Goal: Task Accomplishment & Management: Manage account settings

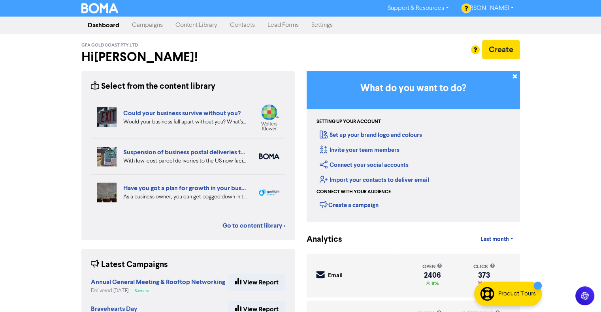
click at [191, 27] on link "Content Library" at bounding box center [196, 25] width 55 height 16
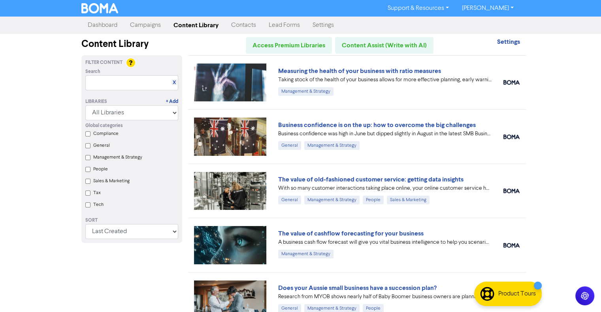
click at [144, 26] on link "Campaigns" at bounding box center [145, 25] width 43 height 16
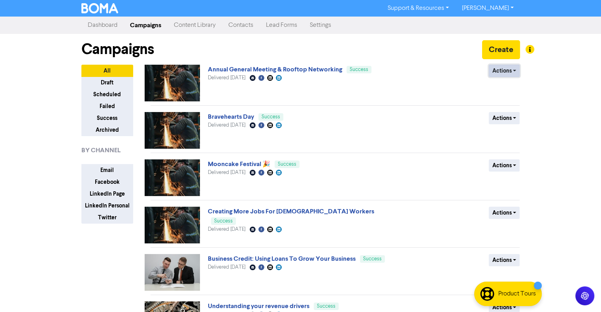
click at [515, 71] on button "Actions" at bounding box center [504, 71] width 31 height 12
click at [504, 85] on button "Duplicate" at bounding box center [520, 87] width 62 height 13
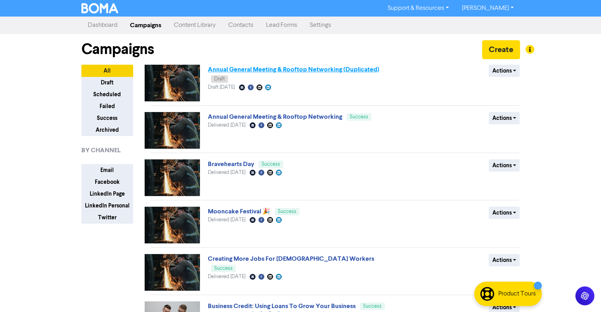
click at [286, 69] on link "Annual General Meeting & Rooftop Networking (Duplicated)" at bounding box center [293, 70] width 171 height 8
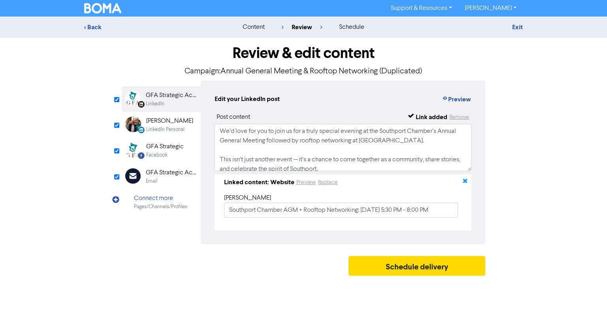
click at [466, 180] on icon "button" at bounding box center [465, 182] width 6 height 6
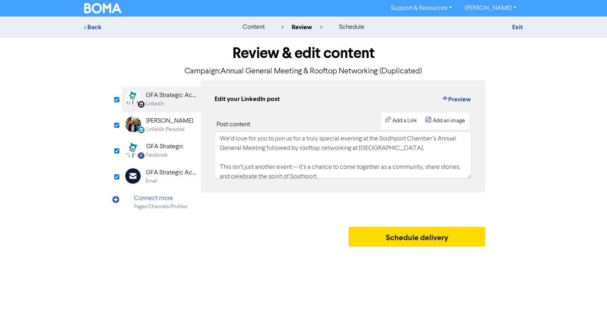
drag, startPoint x: 168, startPoint y: 129, endPoint x: 177, endPoint y: 130, distance: 9.1
click at [169, 129] on div "LinkedIn Personal" at bounding box center [165, 130] width 38 height 8
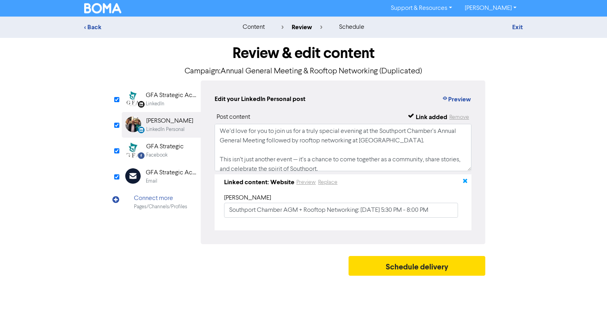
click at [464, 183] on icon "button" at bounding box center [465, 182] width 6 height 6
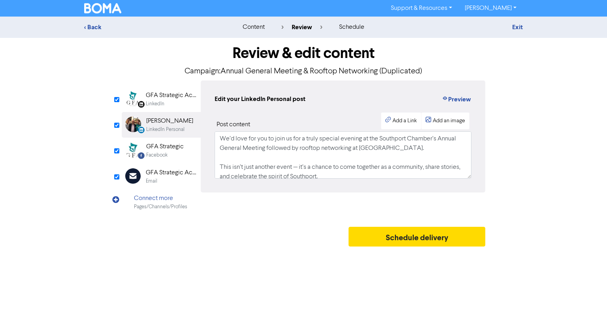
click at [163, 148] on div "GFA Strategic" at bounding box center [165, 146] width 38 height 9
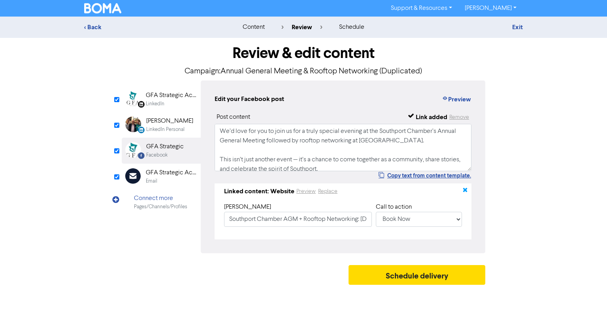
click at [463, 191] on icon "button" at bounding box center [465, 191] width 6 height 6
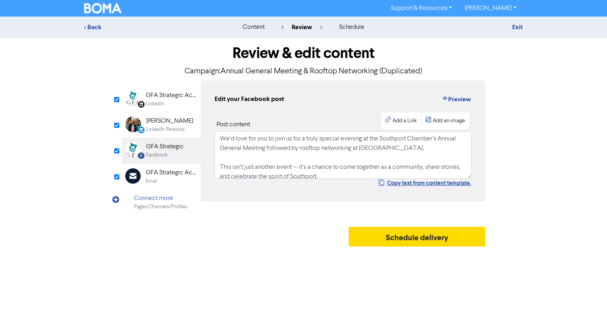
click at [161, 172] on div "GFA Strategic Accountants" at bounding box center [171, 172] width 51 height 9
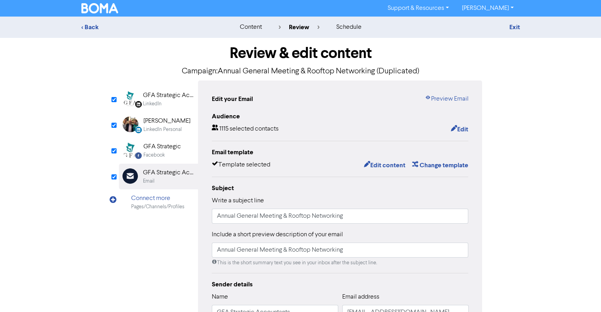
click at [157, 119] on div "[PERSON_NAME]" at bounding box center [166, 121] width 47 height 9
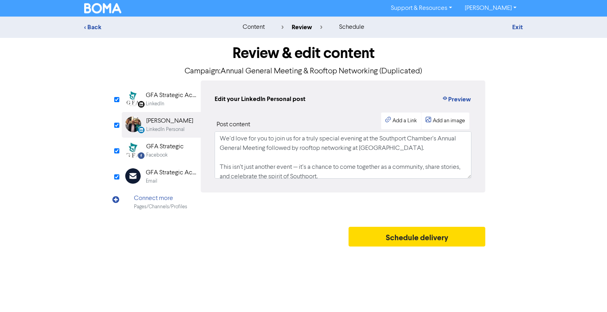
click at [171, 90] on div "LinkedIn Page Created with Sketch. GFA Strategic Accountants LinkedIn" at bounding box center [161, 100] width 79 height 26
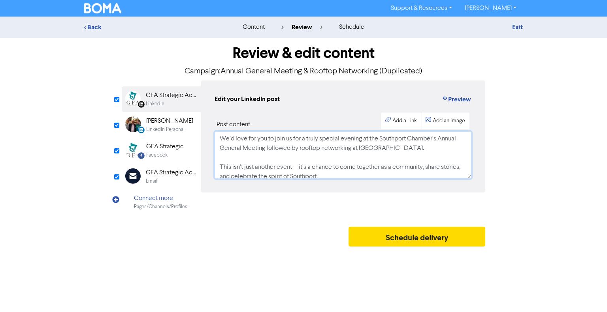
click at [319, 153] on textarea "We’d love for you to join us for a truly special evening at the Southport Chamb…" at bounding box center [343, 155] width 257 height 47
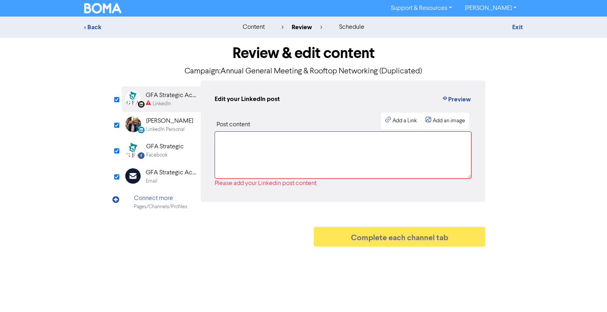
click at [144, 126] on div "LinkedIn Personal Created with Sketch. [PERSON_NAME] LinkedIn Personal" at bounding box center [161, 125] width 79 height 26
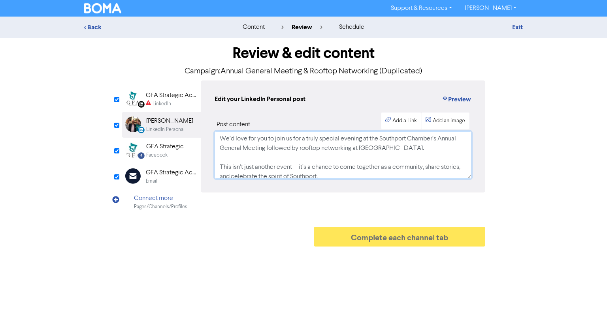
click at [295, 156] on textarea "We’d love for you to join us for a truly special evening at the Southport Chamb…" at bounding box center [343, 155] width 257 height 47
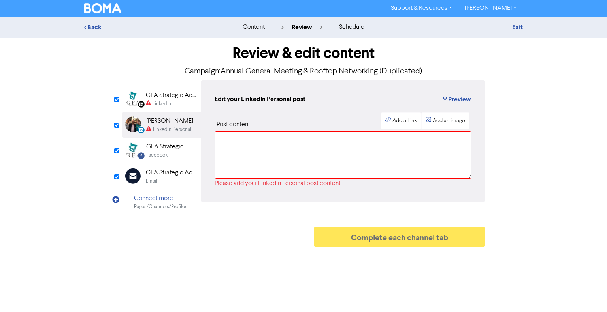
click at [170, 150] on div "GFA Strategic" at bounding box center [165, 146] width 38 height 9
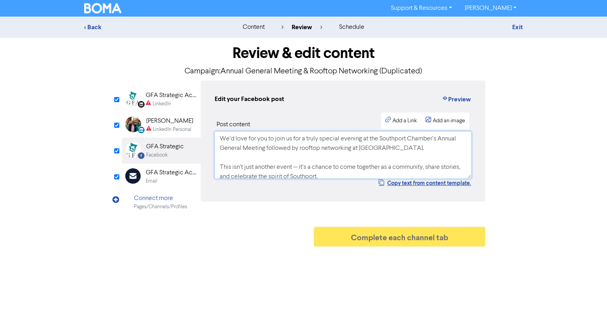
click at [288, 169] on textarea "We’d love for you to join us for a truly special evening at the Southport Chamb…" at bounding box center [343, 155] width 257 height 47
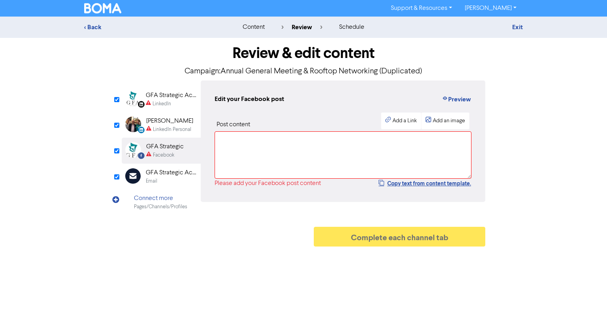
click at [171, 172] on div "GFA Strategic Accountants" at bounding box center [171, 172] width 51 height 9
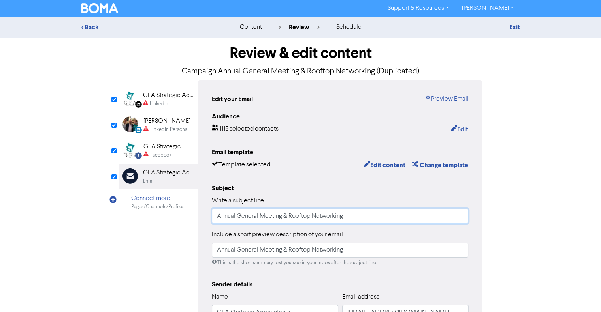
click at [316, 214] on input "Annual General Meeting & Rooftop Networking" at bounding box center [340, 216] width 257 height 15
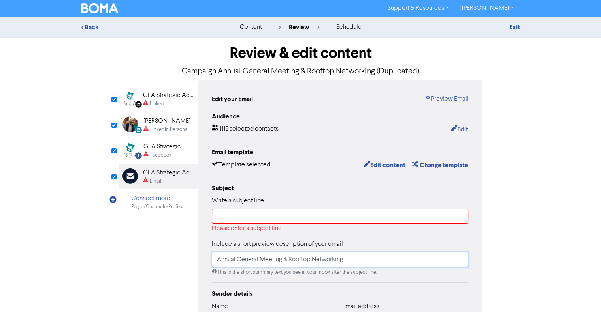
click at [290, 256] on input "Annual General Meeting & Rooftop Networking" at bounding box center [340, 259] width 257 height 15
click at [290, 258] on input "Annual General Meeting & Rooftop Networking" at bounding box center [340, 259] width 257 height 15
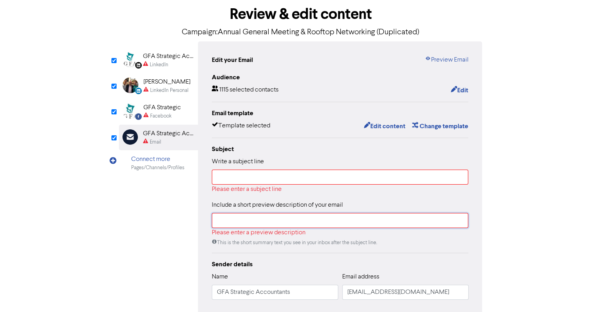
scroll to position [40, 0]
click at [242, 179] on input "text" at bounding box center [340, 176] width 257 height 15
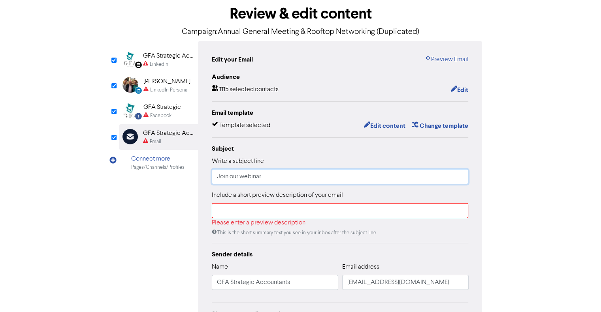
click at [293, 173] on input "Join our webinar" at bounding box center [340, 176] width 257 height 15
paste input "Protect Your Family Wealth for Your Bloodline – Smart SMSF & Family Protection …"
type input "Join our webinar: Protect Your Family Wealth for Your Bloodline – Smart SMSF & …"
click at [246, 212] on input "text" at bounding box center [340, 210] width 257 height 15
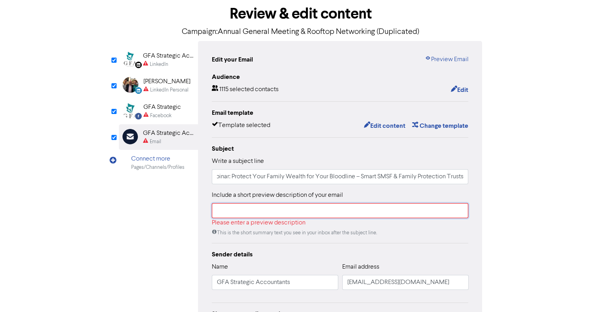
scroll to position [0, 0]
click at [215, 178] on input "Join our webinar: Protect Your Family Wealth for Your Bloodline – Smart SMSF & …" at bounding box center [340, 176] width 257 height 15
click at [263, 180] on input "Join our webinar: Protect Your Family Wealth for Your Bloodline – Smart SMSF & …" at bounding box center [340, 176] width 257 height 15
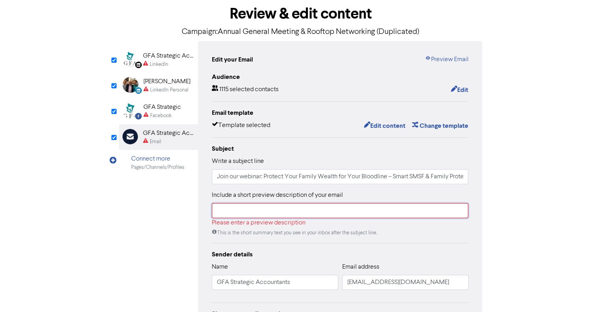
click at [254, 209] on input "text" at bounding box center [340, 210] width 257 height 15
paste input "Join our webinar: Protect Your Family Wealth for Your Bloodline – Smart SMSF & …"
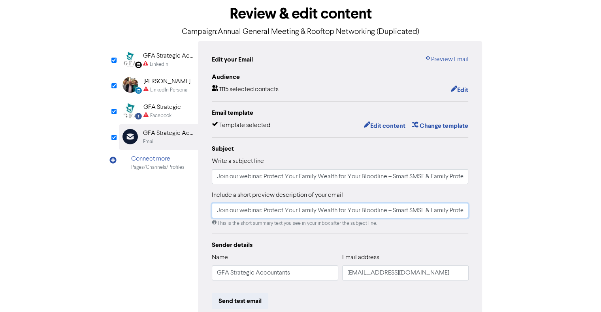
drag, startPoint x: 224, startPoint y: 215, endPoint x: 177, endPoint y: 213, distance: 47.4
click at [177, 213] on div "LinkedIn Page Created with Sketch. GFA Strategic Accountants LinkedIn LinkedIn …" at bounding box center [300, 205] width 363 height 329
click at [215, 213] on input "Join our webinar: Protect Your Family Wealth for Your Bloodline – Smart SMSF & …" at bounding box center [340, 210] width 257 height 15
click at [243, 206] on input "Join our webinar: Protect Your Family Wealth for Your Bloodline – Smart SMSF & …" at bounding box center [340, 210] width 257 height 15
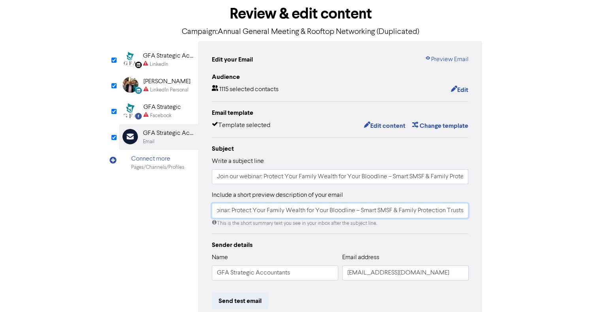
click at [213, 210] on input "Join our webinar: Protect Your Family Wealth for Your Bloodline – Smart SMSF & …" at bounding box center [340, 210] width 257 height 15
click at [251, 211] on input "Join our webinar: Protect Your Family Wealth for Your Bloodline – Smart SMSF & …" at bounding box center [340, 210] width 257 height 15
type input "Join our webinar: Protect Your Family Wealth for Your Bloodline – Smart SMSF & …"
click at [460, 89] on button "Edit" at bounding box center [459, 90] width 18 height 10
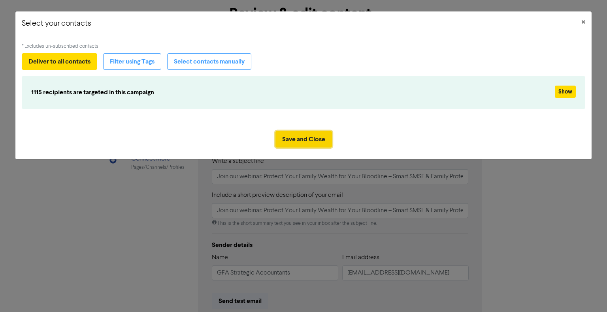
click at [322, 143] on button "Save and Close" at bounding box center [303, 139] width 56 height 17
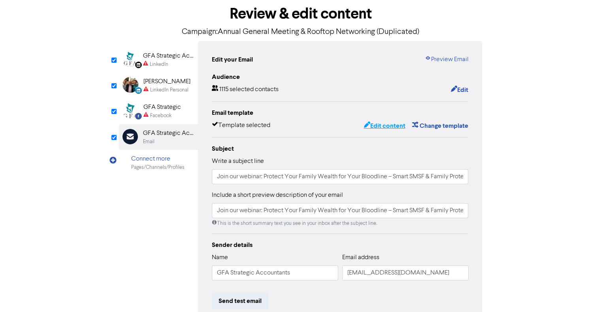
click at [371, 126] on button "Edit content" at bounding box center [384, 126] width 42 height 10
